Goal: Task Accomplishment & Management: Use online tool/utility

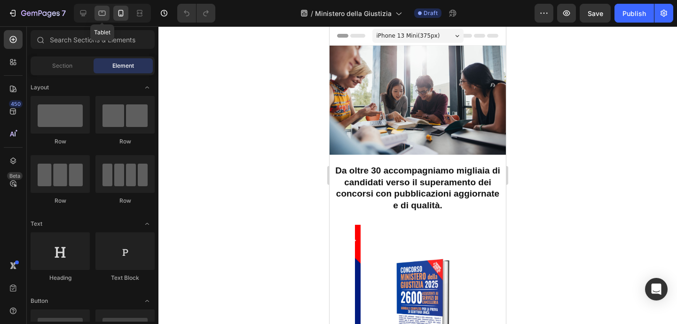
click at [100, 14] on icon at bounding box center [101, 12] width 9 height 9
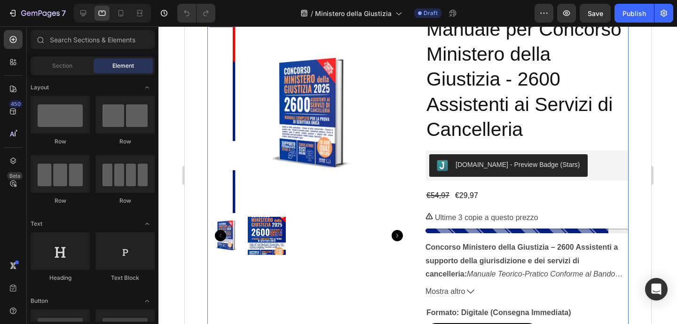
scroll to position [307, 0]
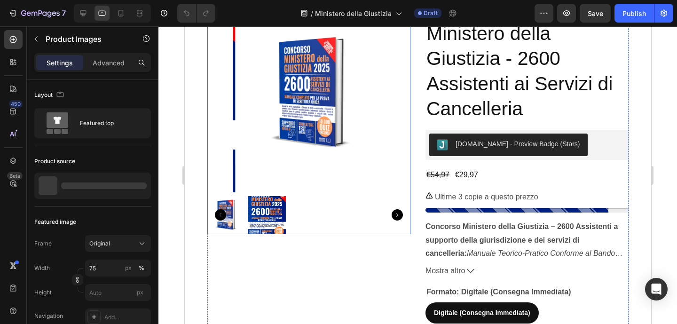
click at [279, 196] on img at bounding box center [266, 215] width 38 height 38
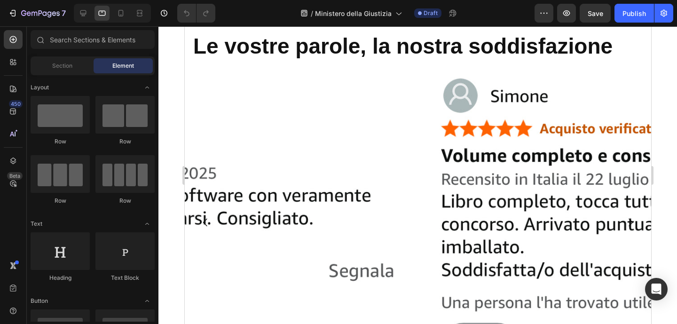
scroll to position [587, 0]
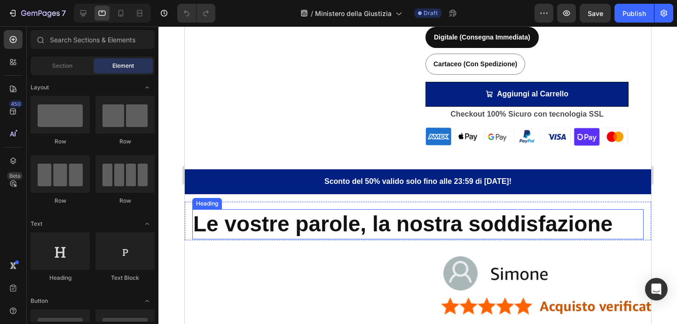
click at [392, 222] on h2 "Le vostre parole, la nostra soddisfazione" at bounding box center [417, 224] width 451 height 30
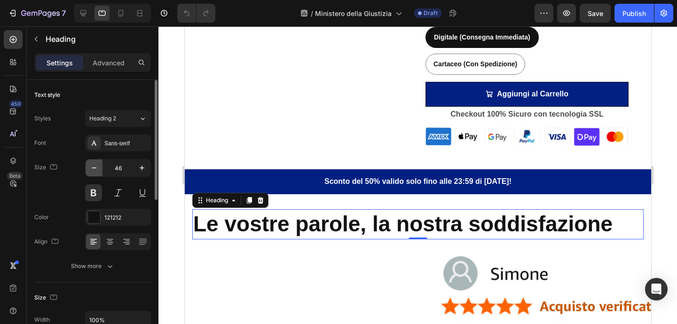
click at [98, 168] on icon "button" at bounding box center [93, 167] width 9 height 9
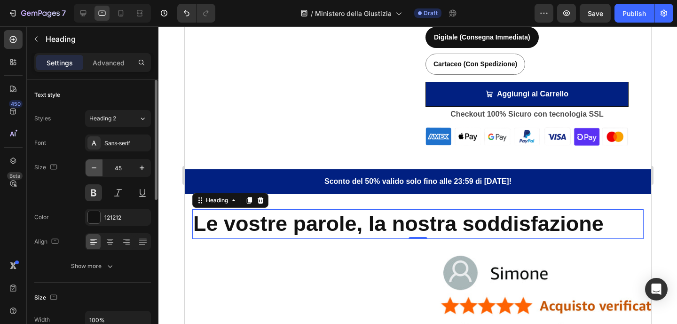
click at [98, 168] on icon "button" at bounding box center [93, 167] width 9 height 9
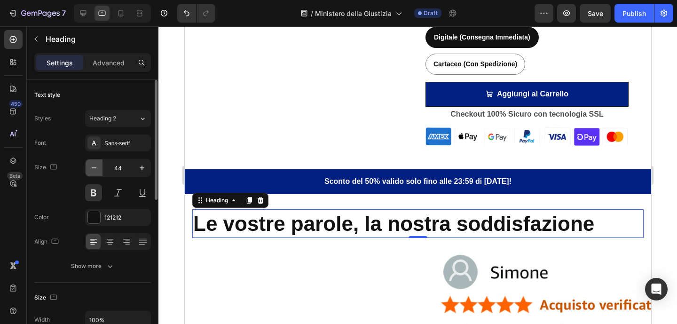
click at [98, 168] on icon "button" at bounding box center [93, 167] width 9 height 9
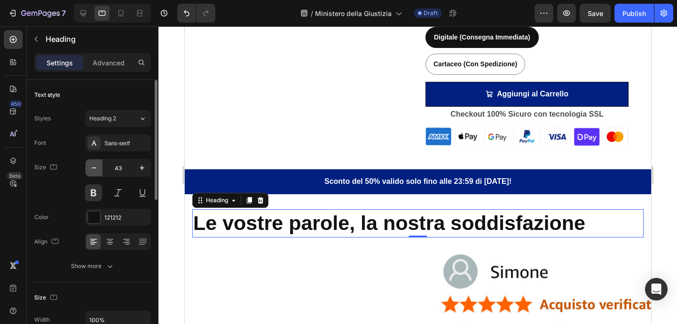
click at [98, 168] on icon "button" at bounding box center [93, 167] width 9 height 9
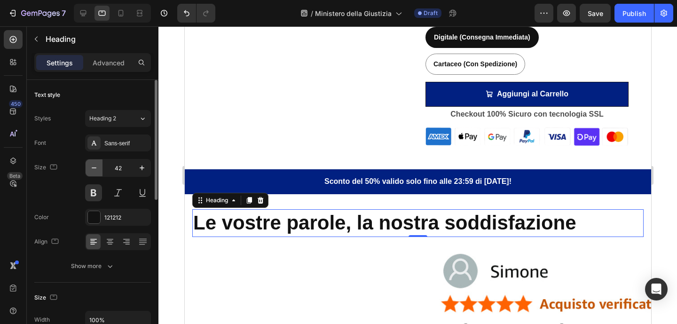
click at [98, 168] on icon "button" at bounding box center [93, 167] width 9 height 9
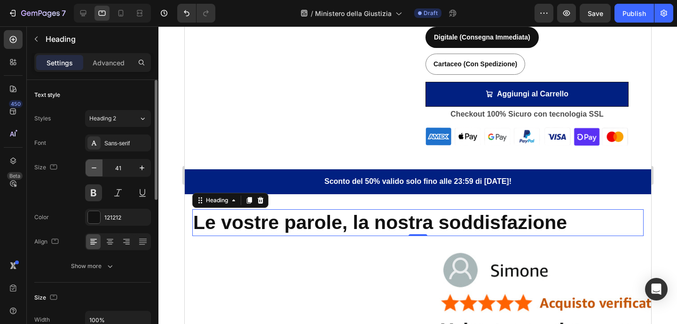
click at [98, 168] on icon "button" at bounding box center [93, 167] width 9 height 9
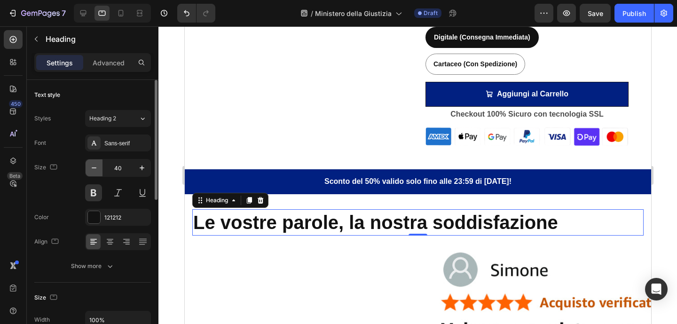
click at [98, 168] on icon "button" at bounding box center [93, 167] width 9 height 9
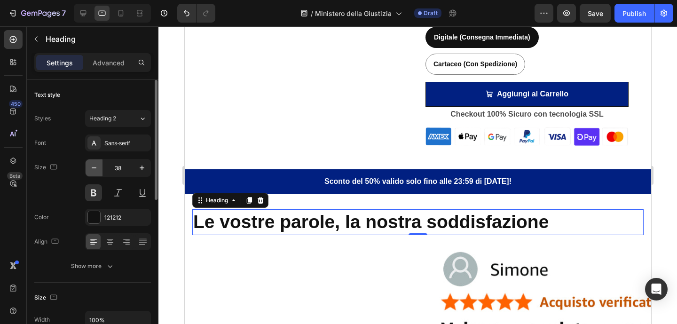
click at [98, 168] on icon "button" at bounding box center [93, 167] width 9 height 9
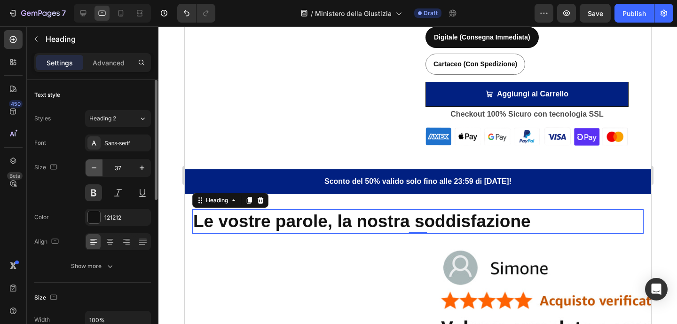
click at [98, 168] on icon "button" at bounding box center [93, 167] width 9 height 9
type input "35"
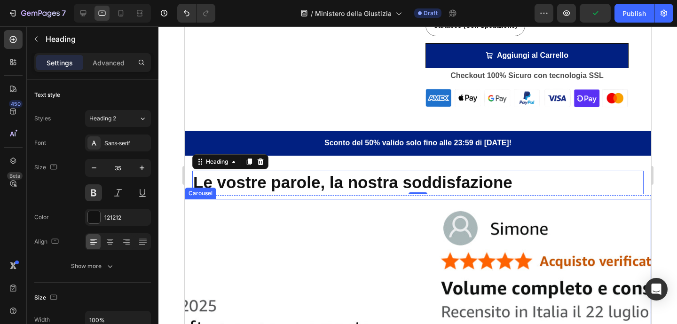
scroll to position [637, 0]
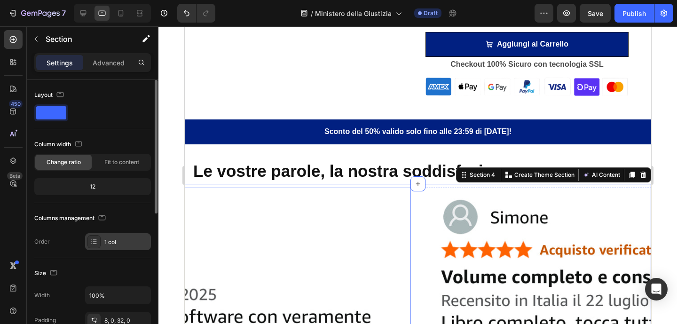
click at [88, 243] on div at bounding box center [93, 241] width 13 height 13
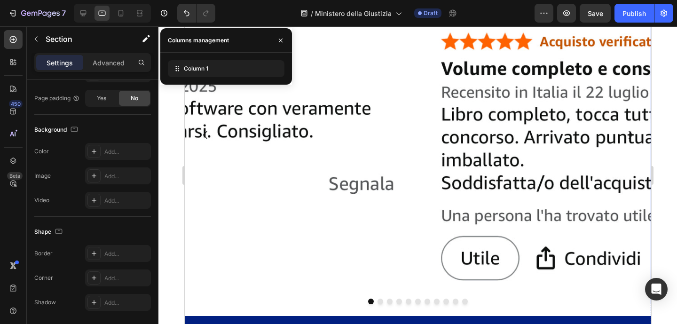
scroll to position [851, 0]
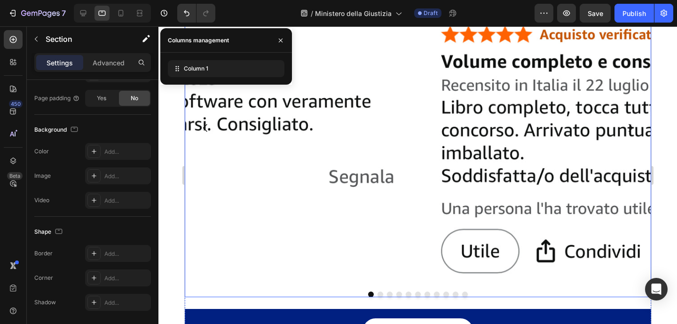
click at [354, 284] on div "Image Image Image Image Image Image Image Image Image Image Image [GEOGRAPHIC_D…" at bounding box center [417, 134] width 466 height 325
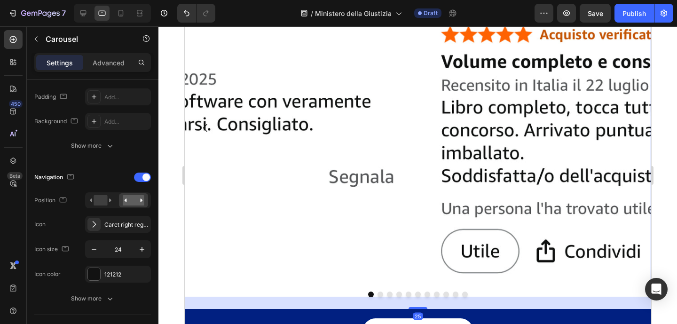
scroll to position [0, 0]
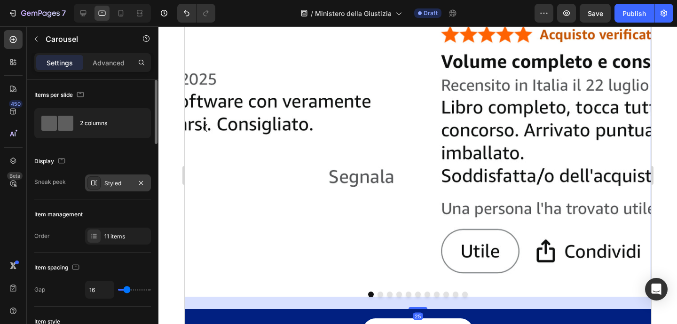
click at [96, 188] on div at bounding box center [93, 182] width 13 height 13
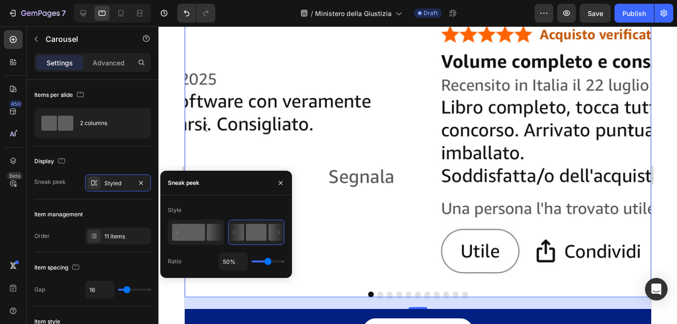
click at [190, 230] on rect at bounding box center [188, 232] width 33 height 17
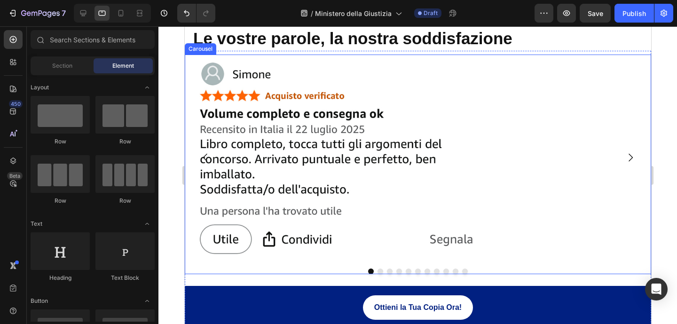
scroll to position [726, 0]
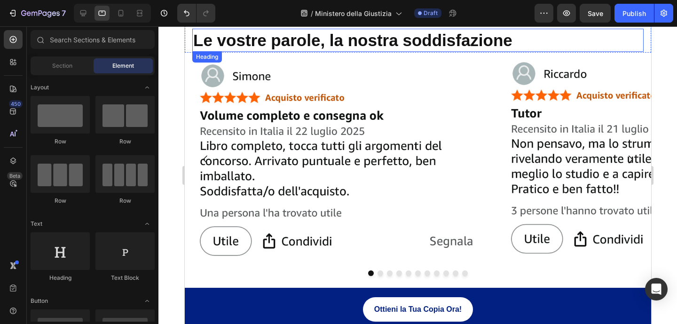
click at [364, 45] on h2 "Le vostre parole, la nostra soddisfazione" at bounding box center [417, 41] width 451 height 24
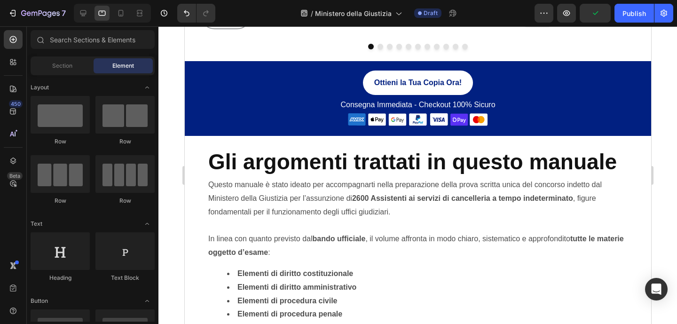
scroll to position [958, 0]
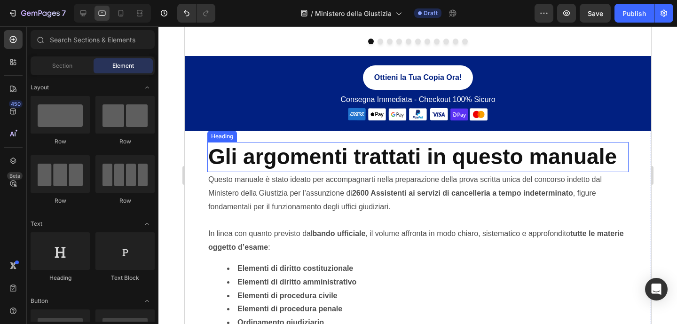
click at [519, 153] on h2 "Gli argomenti trattati in questo manuale" at bounding box center [417, 157] width 421 height 30
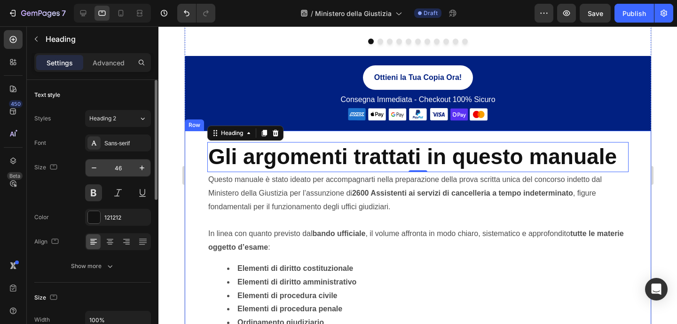
click at [116, 170] on input "46" at bounding box center [117, 167] width 31 height 17
click at [120, 168] on input "46" at bounding box center [117, 167] width 31 height 17
click at [119, 168] on input "46" at bounding box center [117, 167] width 31 height 17
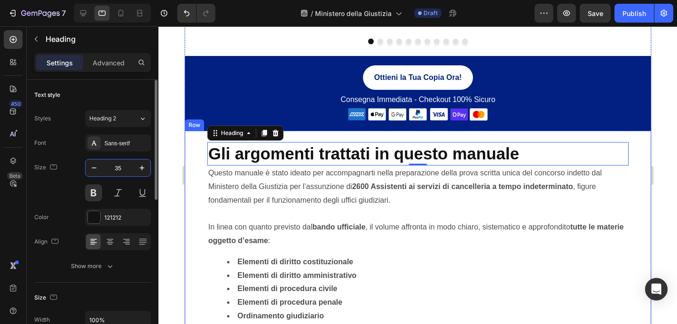
type input "35"
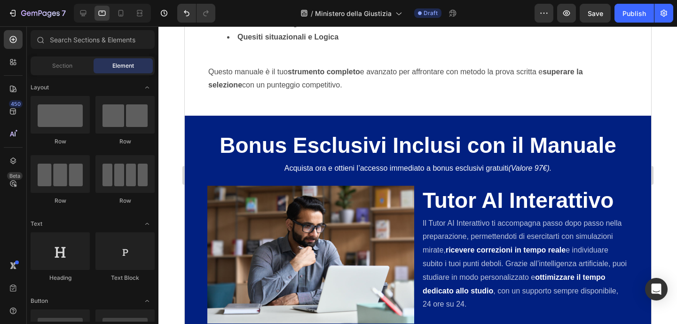
scroll to position [1310, 0]
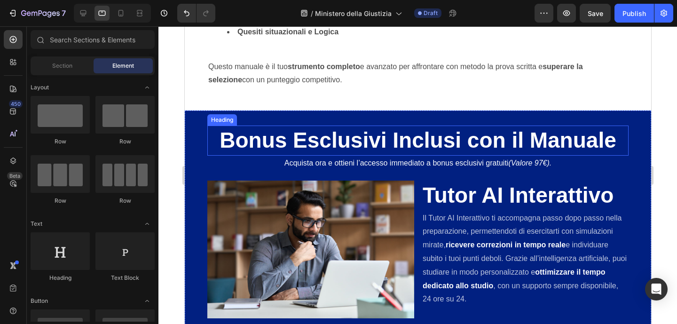
click at [550, 134] on h2 "Bonus Esclusivi Inclusi con il Manuale" at bounding box center [417, 141] width 421 height 30
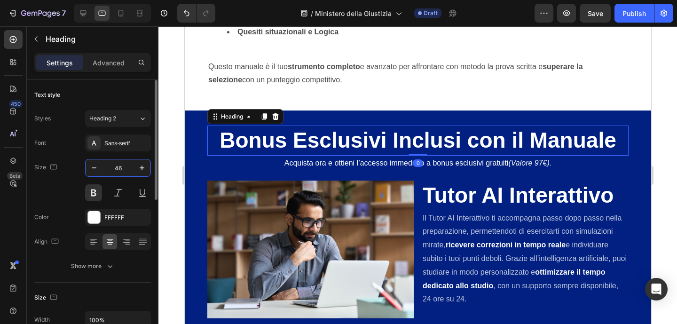
click at [125, 168] on input "46" at bounding box center [117, 167] width 31 height 17
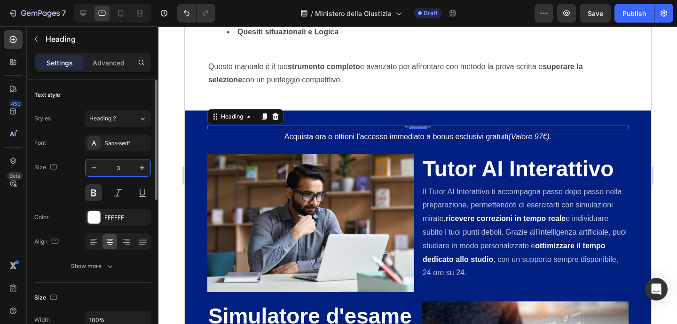
type input "35"
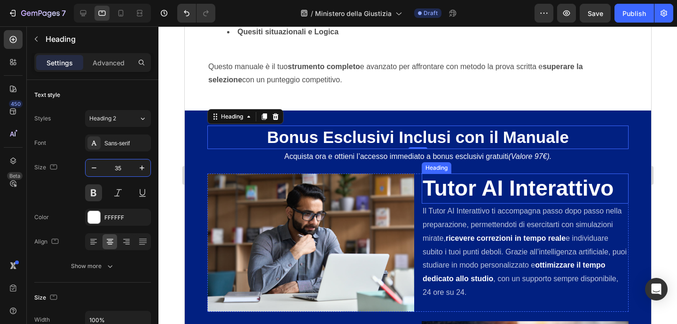
click at [462, 188] on h2 "Tutor AI Interattivo" at bounding box center [524, 188] width 207 height 30
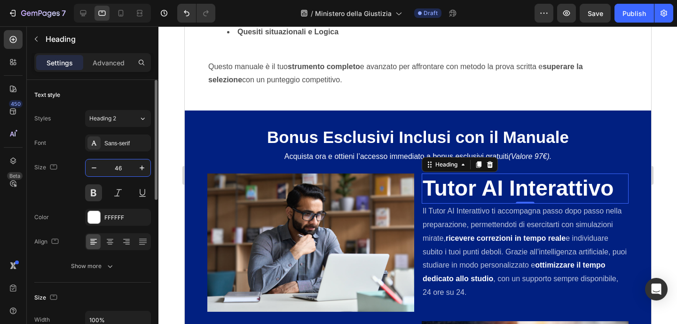
click at [115, 170] on input "46" at bounding box center [117, 167] width 31 height 17
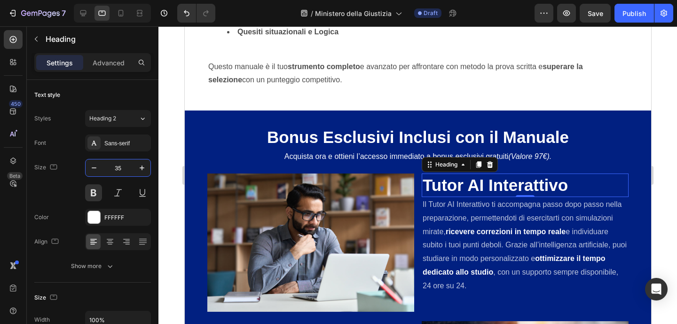
type input "35"
click at [548, 183] on h2 "Tutor AI Interattivo" at bounding box center [524, 185] width 207 height 24
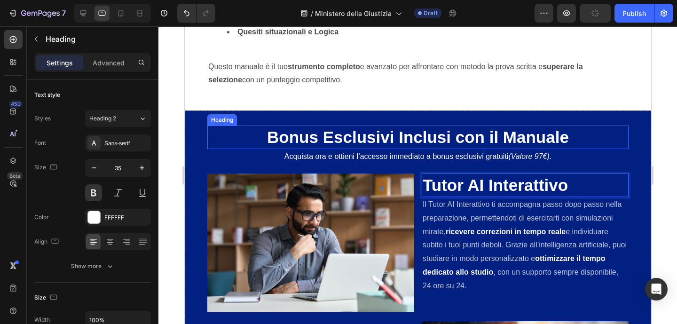
click at [540, 142] on h2 "Bonus Esclusivi Inclusi con il Manuale" at bounding box center [417, 138] width 421 height 24
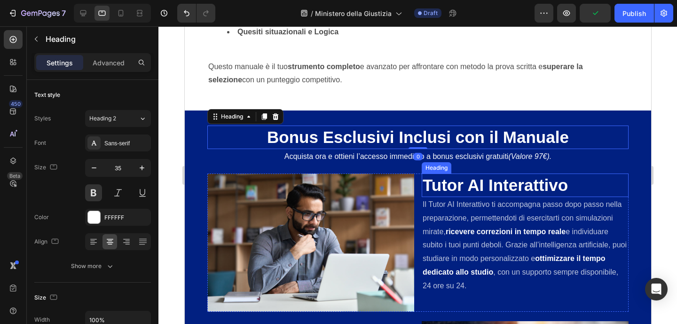
click at [531, 187] on p "Tutor AI Interattivo" at bounding box center [524, 185] width 205 height 22
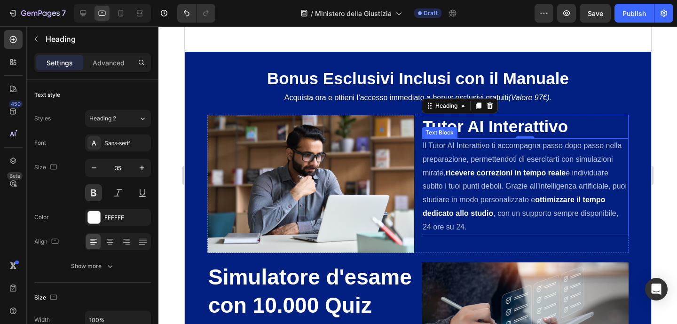
scroll to position [1457, 0]
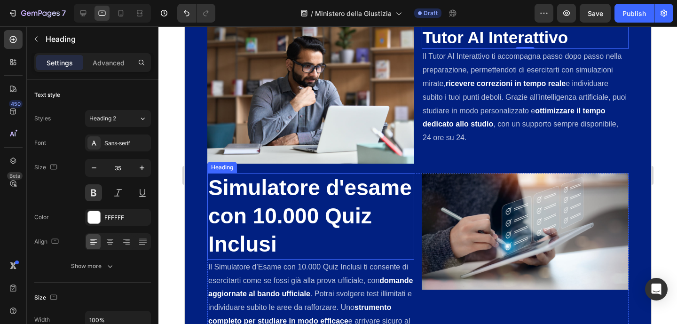
click at [278, 203] on h2 "Simulatore d'esame con 10.000 Quiz Inclusi" at bounding box center [310, 216] width 207 height 86
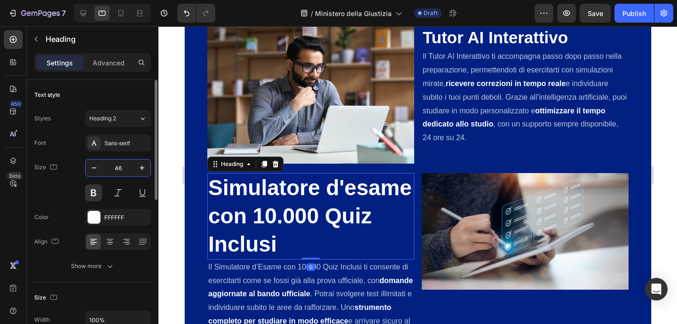
click at [121, 170] on input "46" at bounding box center [117, 167] width 31 height 17
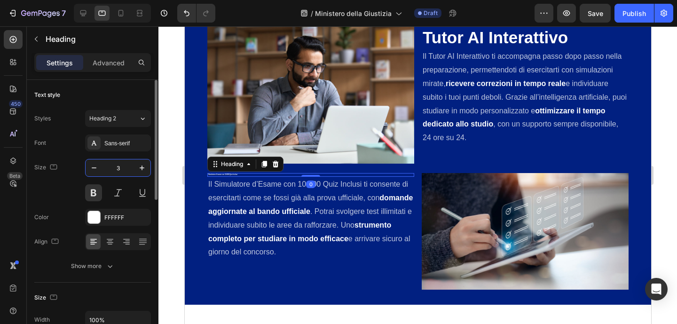
type input "35"
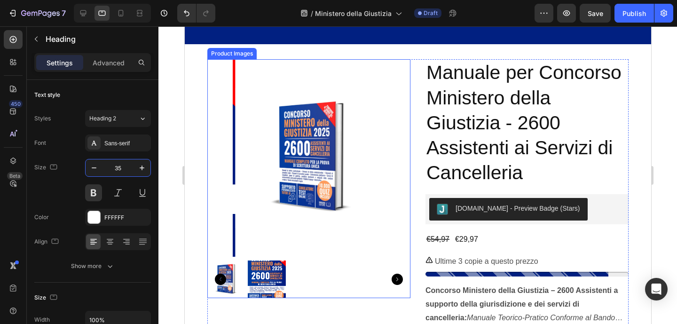
scroll to position [1742, 0]
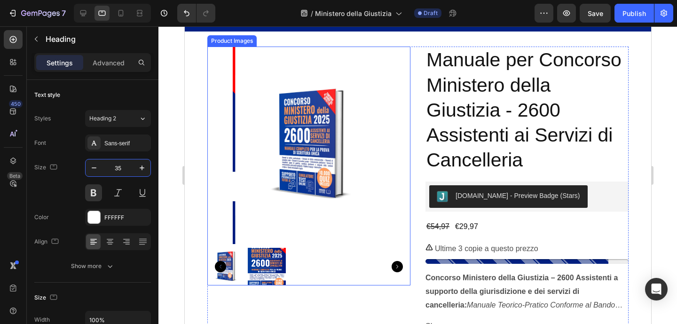
click at [285, 257] on div at bounding box center [308, 267] width 203 height 38
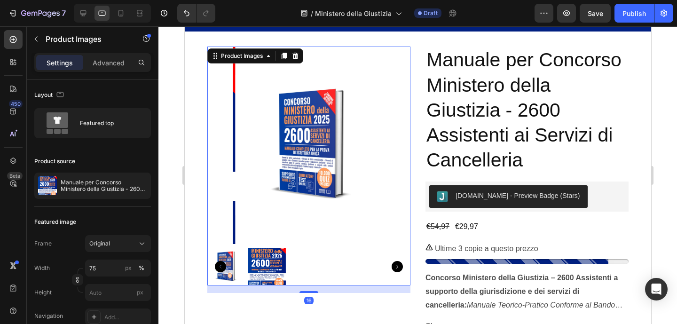
click at [280, 256] on img at bounding box center [266, 267] width 38 height 38
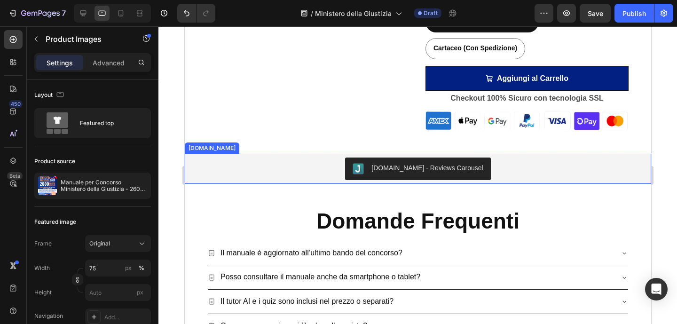
scroll to position [2144, 0]
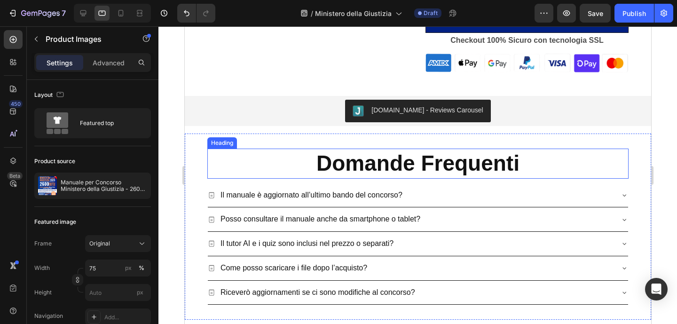
click at [362, 166] on h2 "Domande Frequenti" at bounding box center [417, 164] width 421 height 30
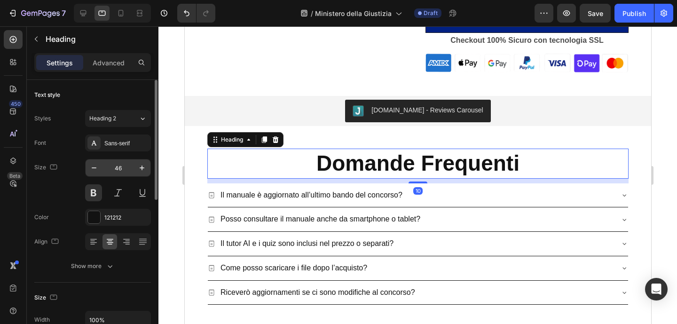
click at [118, 165] on input "46" at bounding box center [117, 167] width 31 height 17
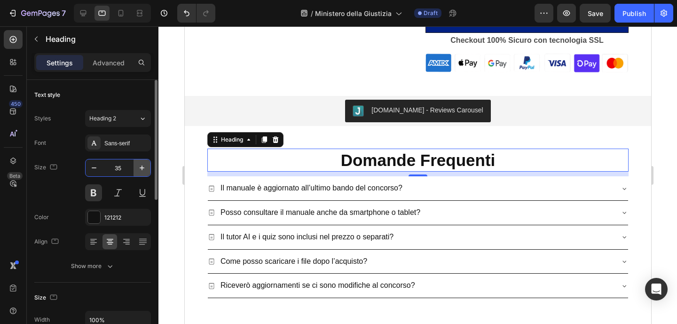
type input "35"
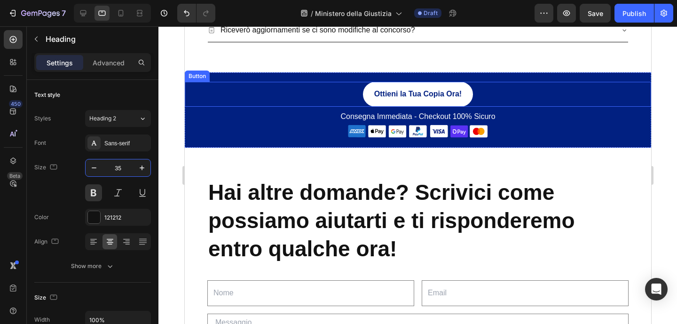
scroll to position [2431, 0]
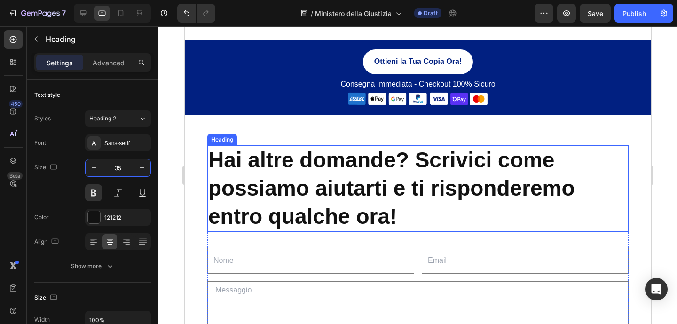
click at [457, 175] on h2 "Hai altre domande? Scrivici come possiamo aiutarti e ti risponderemo entro qual…" at bounding box center [417, 188] width 421 height 86
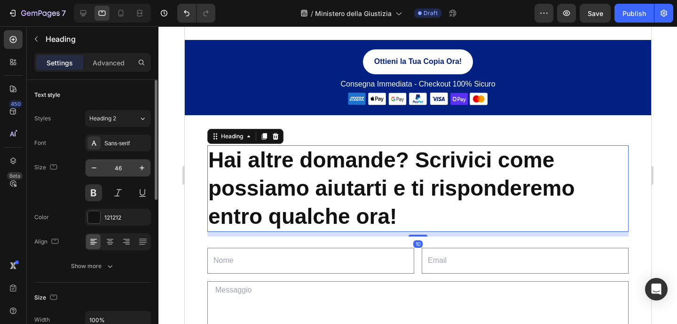
click at [128, 168] on input "46" at bounding box center [117, 167] width 31 height 17
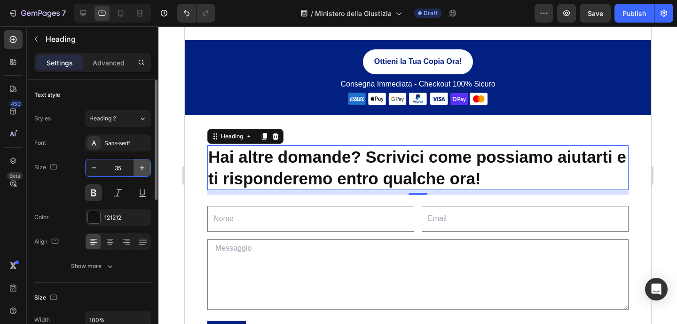
type input "35"
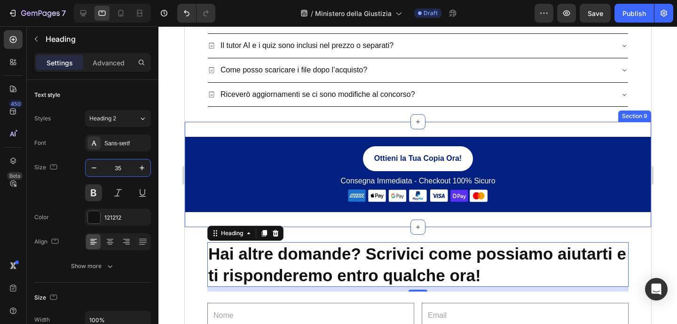
scroll to position [2332, 0]
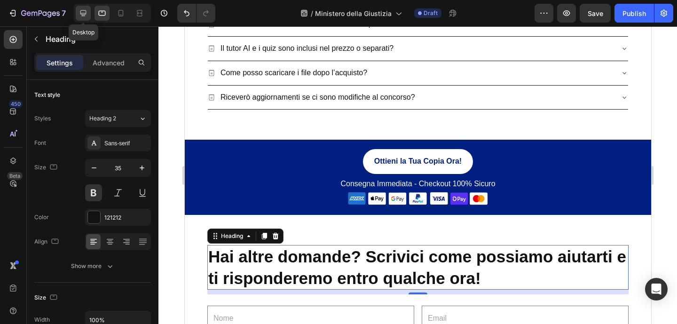
click at [89, 15] on div at bounding box center [83, 13] width 15 height 15
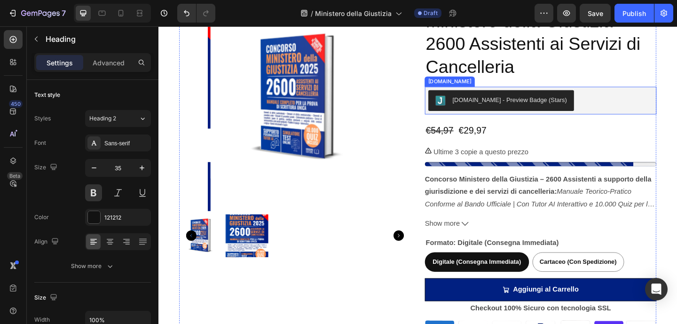
scroll to position [1715, 0]
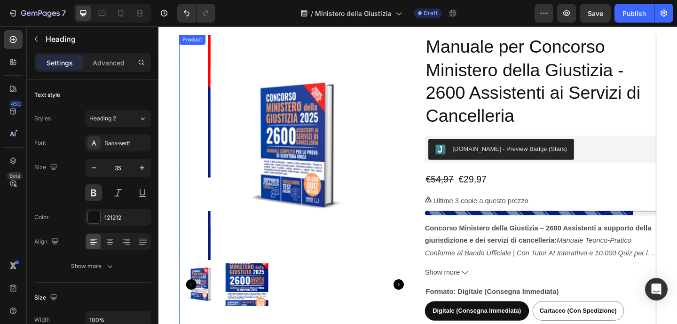
click at [677, 180] on div "Manuale per Concorso Ministero della Giustizia - 2600 Assistenti ai Servizi di …" at bounding box center [574, 229] width 252 height 388
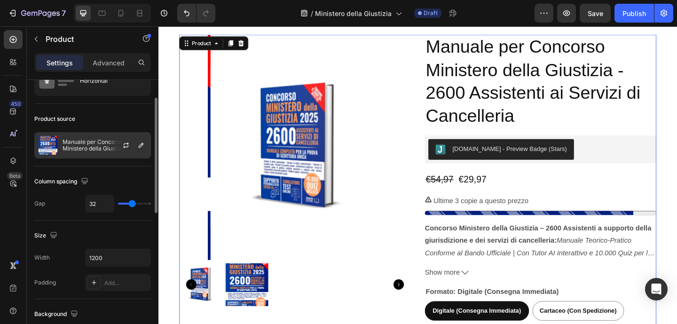
scroll to position [40, 0]
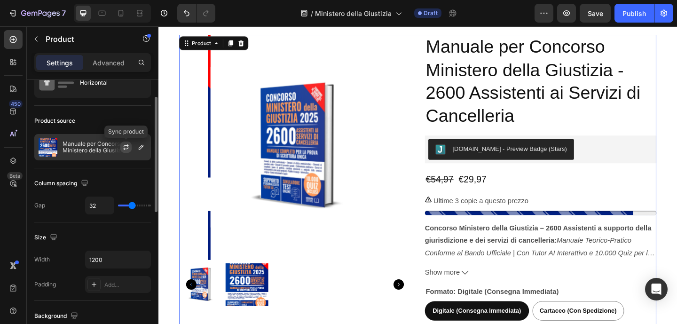
click at [125, 146] on icon "button" at bounding box center [126, 147] width 8 height 8
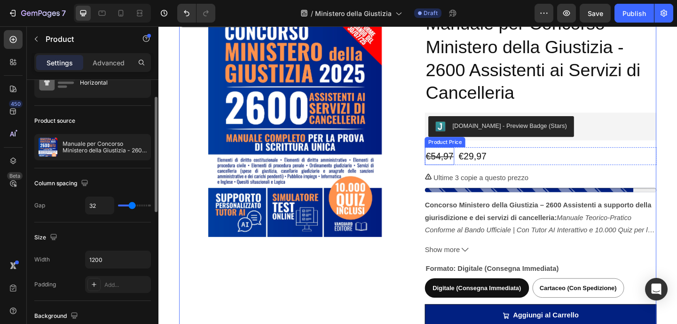
scroll to position [1758, 0]
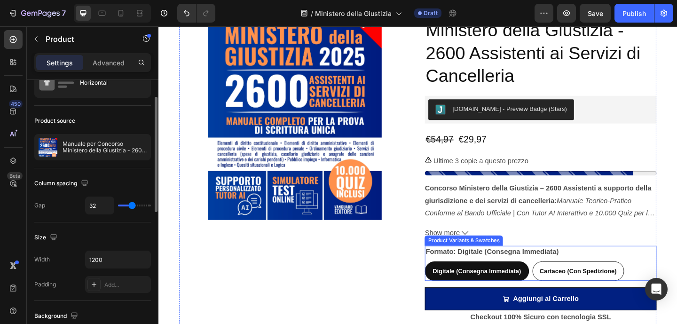
click at [634, 292] on span "Cartaceo (Con Spedizione)" at bounding box center [615, 293] width 84 height 8
click at [565, 282] on input "Cartaceo (Con Spedizione) Cartaceo (Con Spedizione) Cartaceo (Con Spedizione)" at bounding box center [565, 282] width 0 height 0
radio input "true"
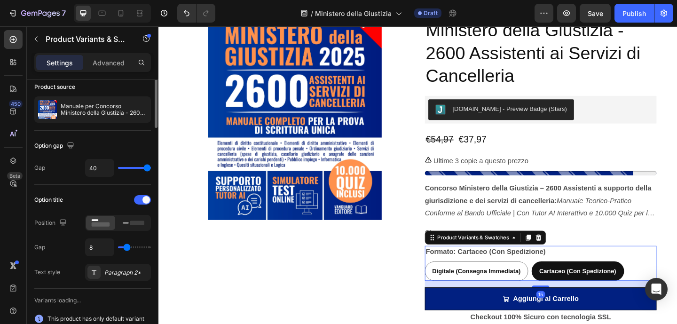
scroll to position [0, 0]
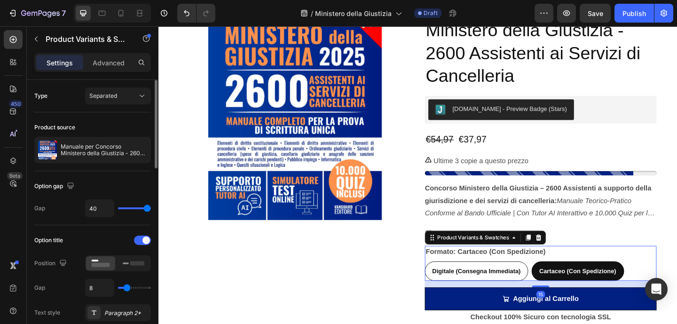
click at [519, 291] on span "Digitale (Consegna Immediata)" at bounding box center [504, 293] width 96 height 8
click at [448, 282] on input "Digitale (Consegna Immediata) Digitale (Consegna Immediata) Digitale (Consegna …" at bounding box center [448, 282] width 0 height 0
radio input "true"
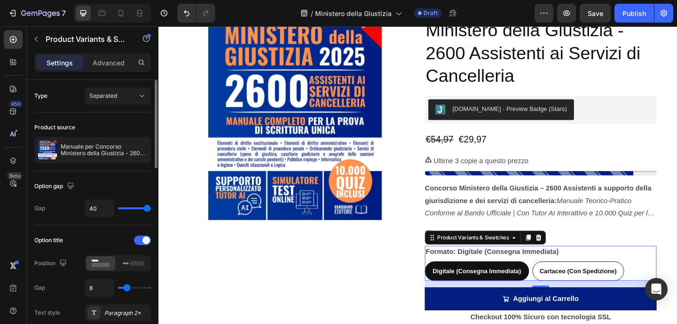
click at [579, 290] on span "Cartaceo (Con Spedizione)" at bounding box center [615, 293] width 84 height 8
click at [565, 282] on input "Cartaceo (Con Spedizione) Cartaceo (Con Spedizione) Cartaceo (Con Spedizione)" at bounding box center [565, 282] width 0 height 0
radio input "true"
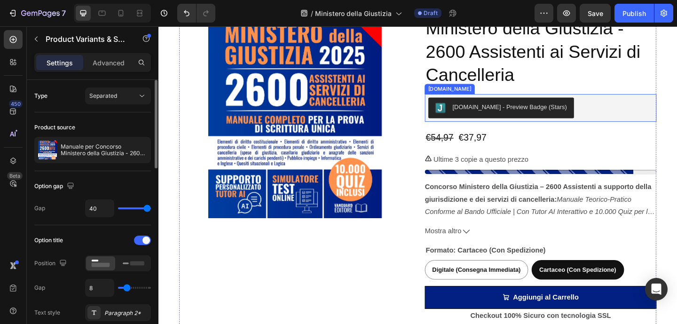
scroll to position [338, 0]
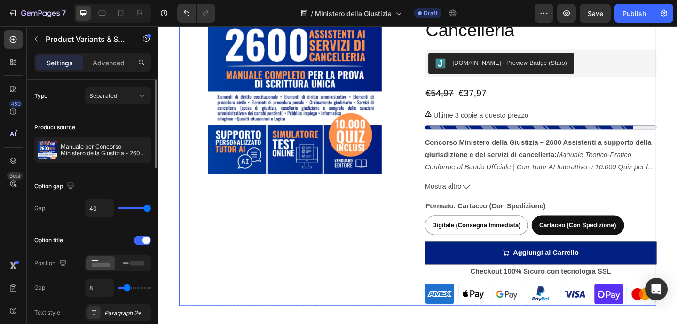
drag, startPoint x: 435, startPoint y: 197, endPoint x: 325, endPoint y: 170, distance: 113.1
click at [435, 197] on div "Product Images Manuale per Concorso Ministero della Giustizia - 2600 Assistenti…" at bounding box center [440, 136] width 519 height 388
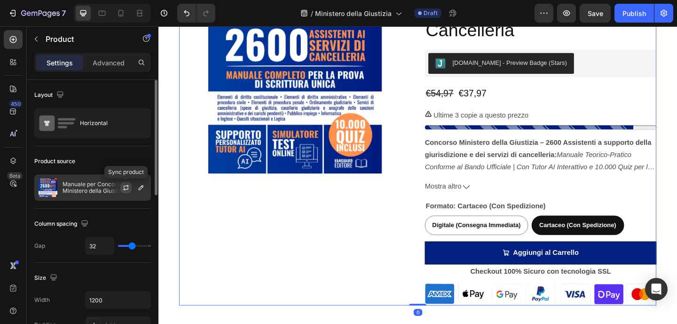
click at [125, 189] on icon "button" at bounding box center [126, 188] width 8 height 8
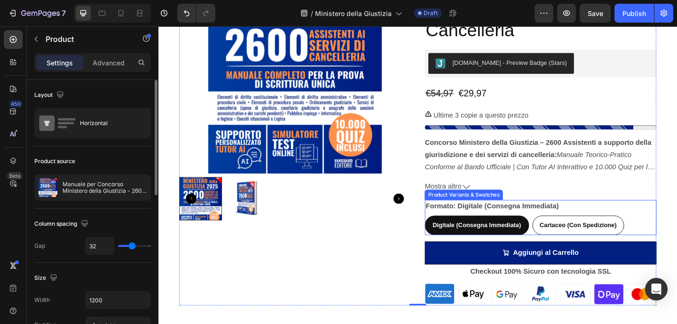
click at [598, 239] on span "Cartaceo (Con Spedizione)" at bounding box center [615, 243] width 84 height 8
click at [565, 232] on input "Cartaceo (Con Spedizione) Cartaceo (Con Spedizione) Cartaceo (Con Spedizione)" at bounding box center [565, 232] width 0 height 0
radio input "true"
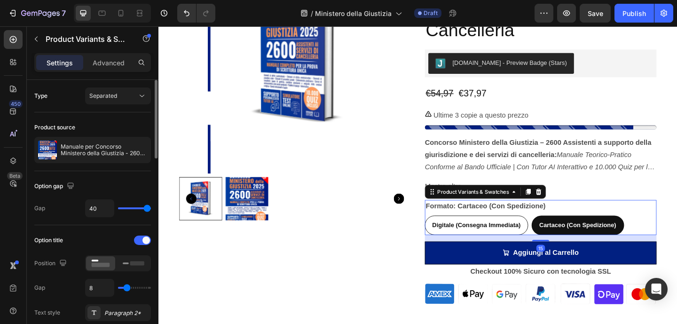
click at [530, 245] on span "Digitale (Consegna Immediata)" at bounding box center [504, 243] width 96 height 8
click at [448, 232] on input "Digitale (Consegna Immediata) Digitale (Consegna Immediata) Digitale (Consegna …" at bounding box center [448, 232] width 0 height 0
radio input "true"
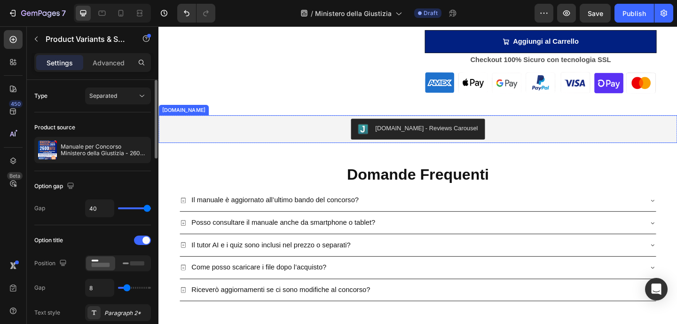
scroll to position [2061, 0]
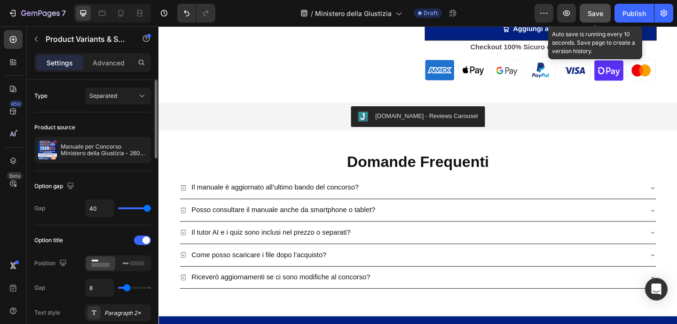
click at [587, 17] on button "Save" at bounding box center [595, 13] width 31 height 19
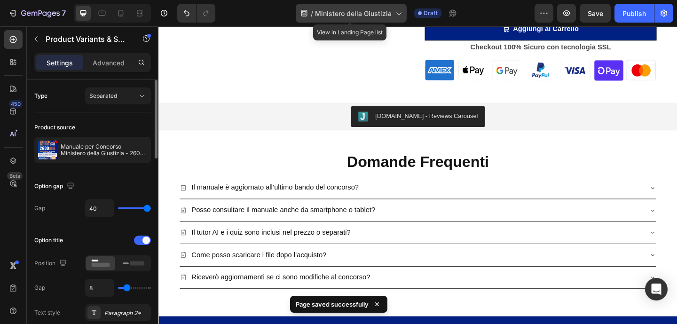
click at [338, 13] on span "Ministero della Giustizia" at bounding box center [353, 13] width 77 height 10
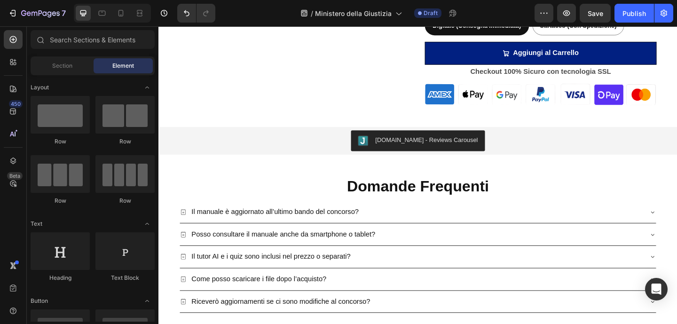
scroll to position [1756, 0]
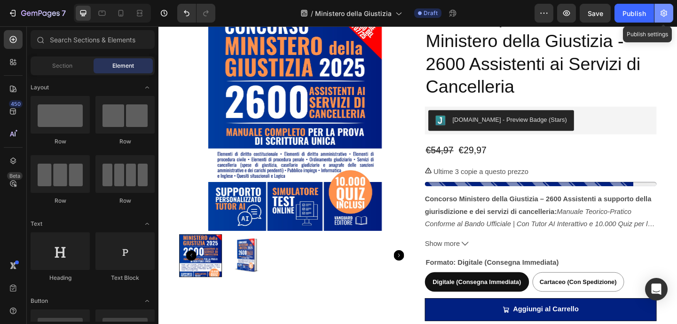
click at [659, 14] on icon "button" at bounding box center [663, 12] width 9 height 9
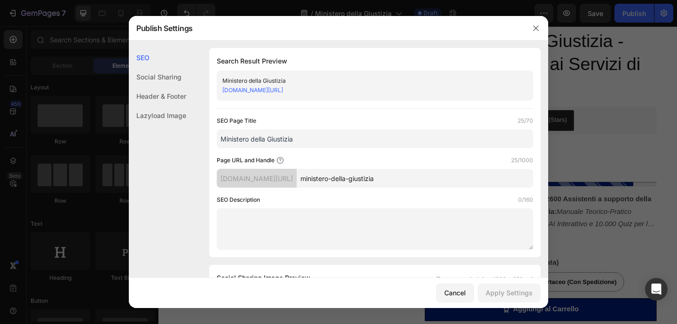
click at [297, 175] on div "[DOMAIN_NAME][URL]" at bounding box center [257, 178] width 80 height 19
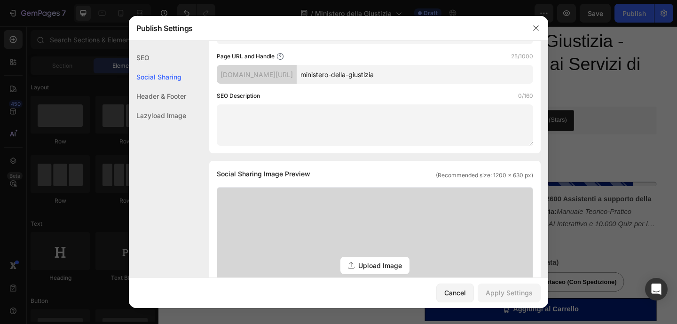
scroll to position [97, 0]
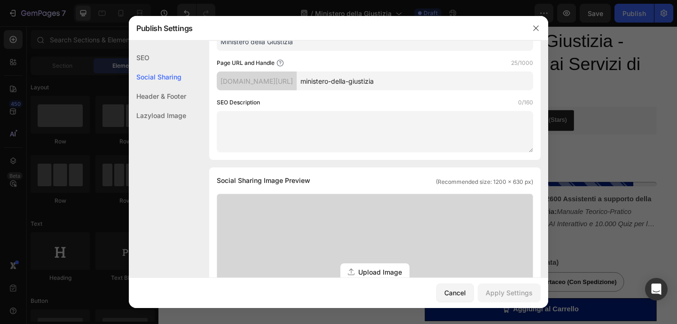
click at [144, 106] on div "Header & Footer" at bounding box center [157, 115] width 57 height 19
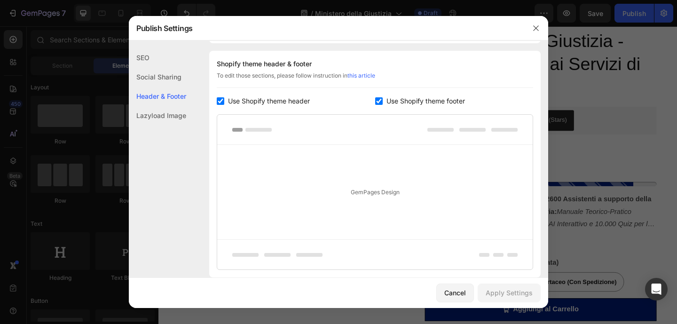
scroll to position [441, 0]
click at [148, 87] on div "Social Sharing" at bounding box center [157, 96] width 57 height 19
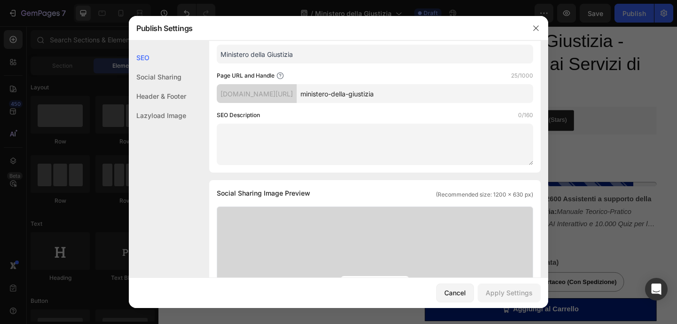
scroll to position [99, 0]
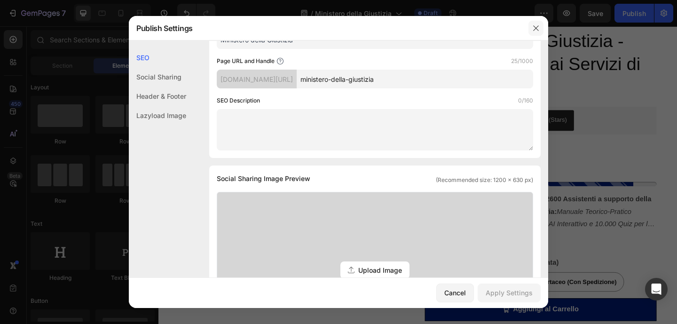
drag, startPoint x: 536, startPoint y: 31, endPoint x: 411, endPoint y: 5, distance: 127.7
click at [536, 31] on icon "button" at bounding box center [536, 28] width 8 height 8
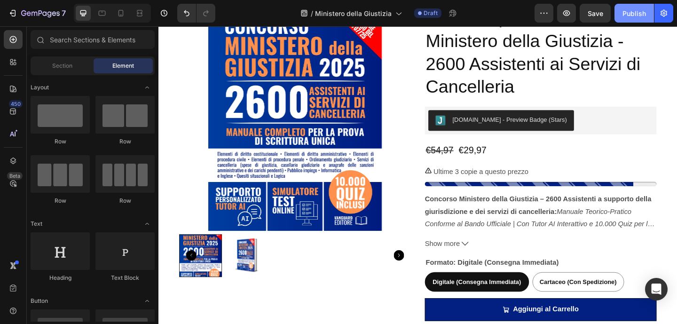
click at [632, 20] on button "Publish" at bounding box center [633, 13] width 39 height 19
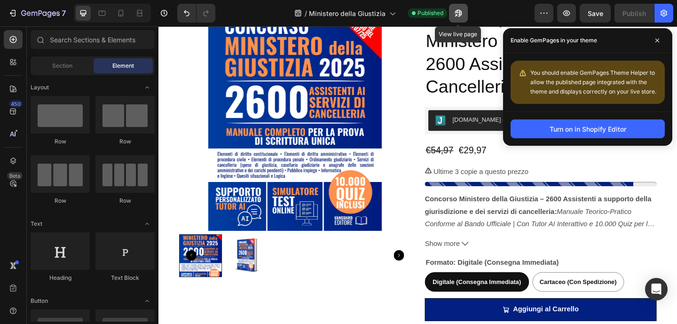
click at [457, 14] on icon "button" at bounding box center [456, 15] width 2 height 2
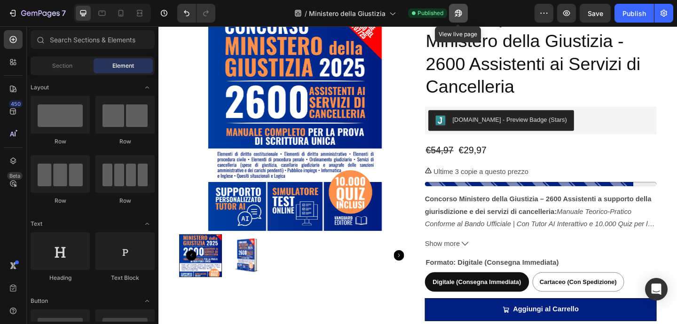
click at [456, 9] on icon "button" at bounding box center [458, 12] width 9 height 9
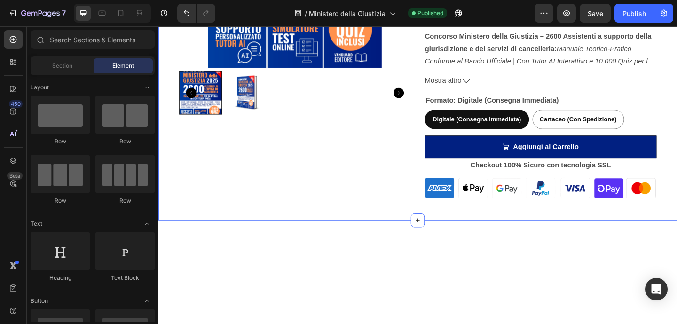
scroll to position [0, 0]
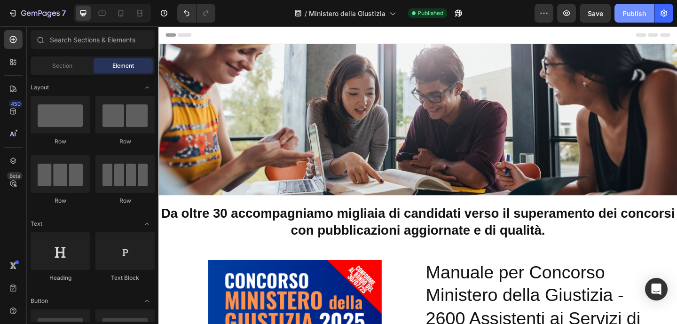
click at [627, 17] on div "Publish" at bounding box center [634, 13] width 24 height 10
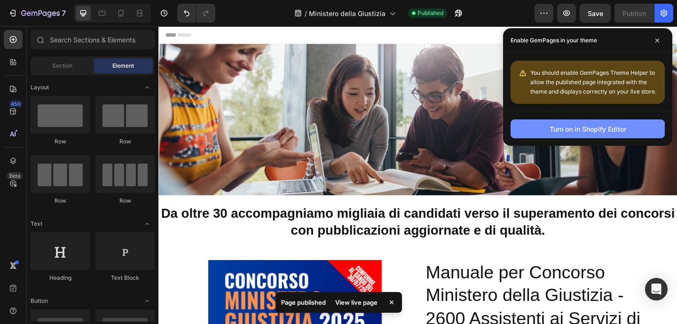
click at [609, 131] on div "Turn on in Shopify Editor" at bounding box center [588, 129] width 77 height 10
